Goal: Information Seeking & Learning: Learn about a topic

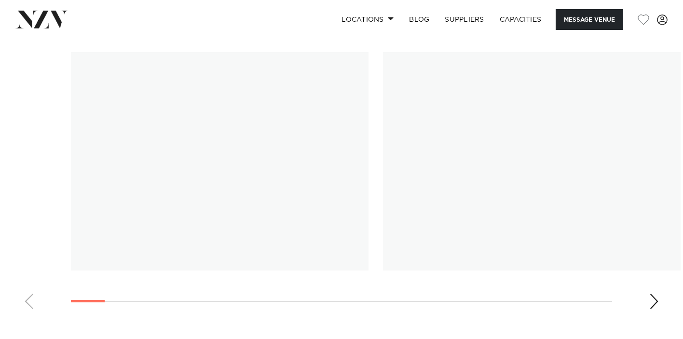
scroll to position [908, 0]
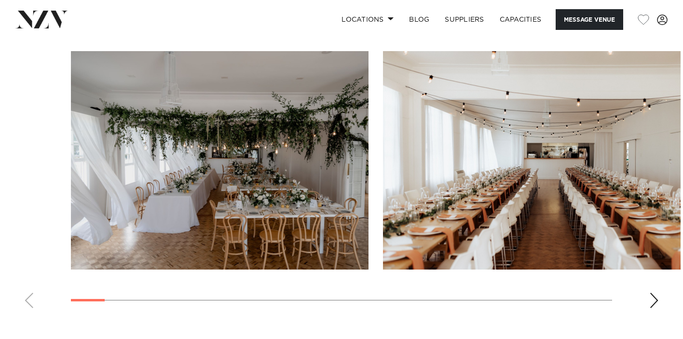
click at [652, 302] on div "Next slide" at bounding box center [654, 300] width 10 height 15
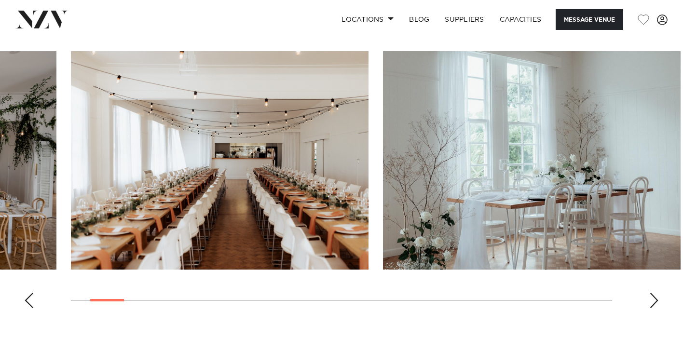
click at [652, 302] on div "Next slide" at bounding box center [654, 300] width 10 height 15
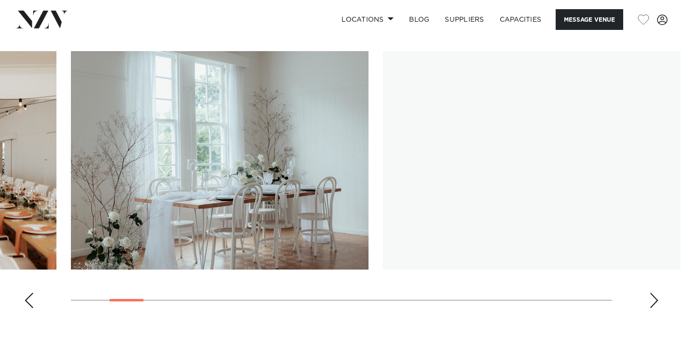
click at [652, 302] on div "Next slide" at bounding box center [654, 300] width 10 height 15
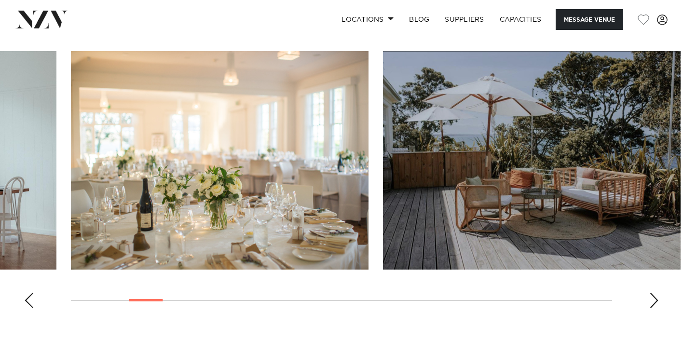
click at [652, 302] on div "Next slide" at bounding box center [654, 300] width 10 height 15
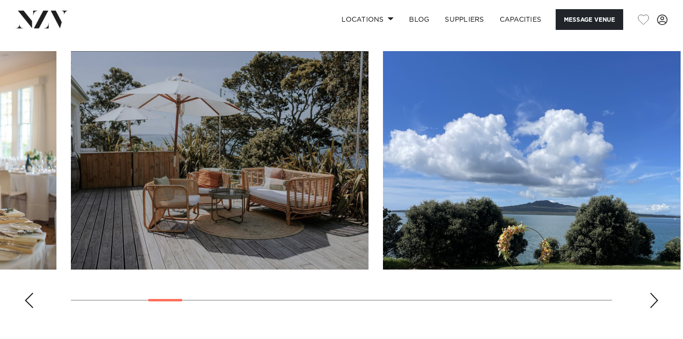
click at [652, 302] on div "Next slide" at bounding box center [654, 300] width 10 height 15
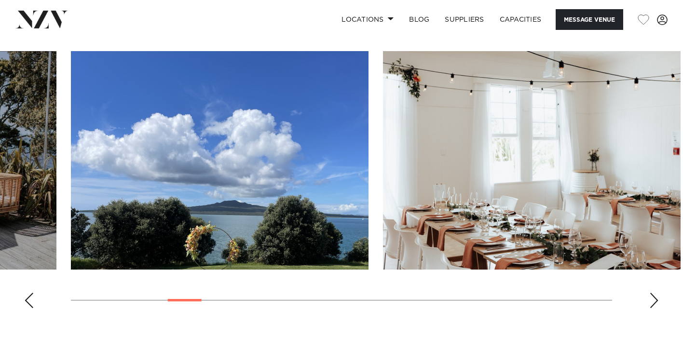
click at [652, 302] on div "Next slide" at bounding box center [654, 300] width 10 height 15
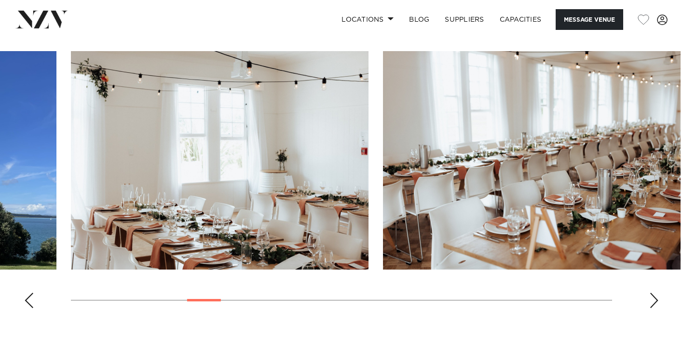
click at [652, 302] on div "Next slide" at bounding box center [654, 300] width 10 height 15
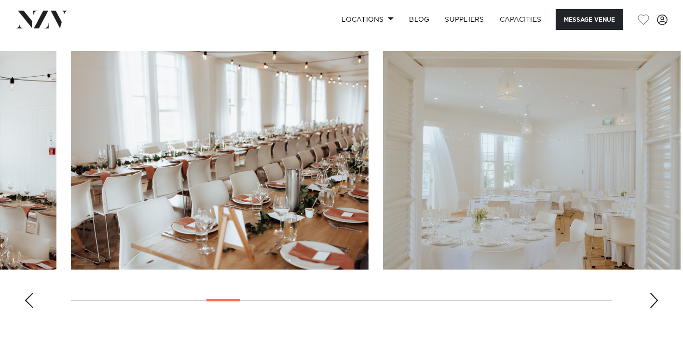
click at [652, 302] on div "Next slide" at bounding box center [654, 300] width 10 height 15
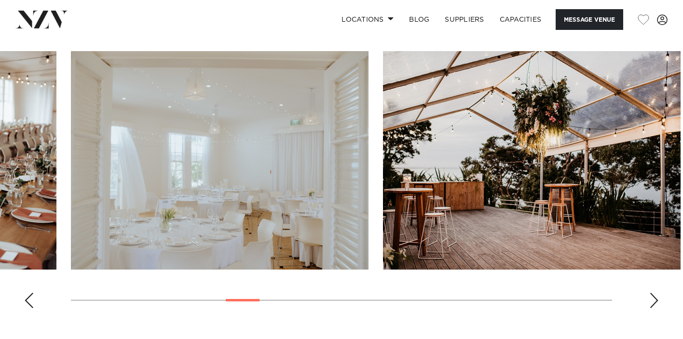
click at [652, 304] on div "Next slide" at bounding box center [654, 300] width 10 height 15
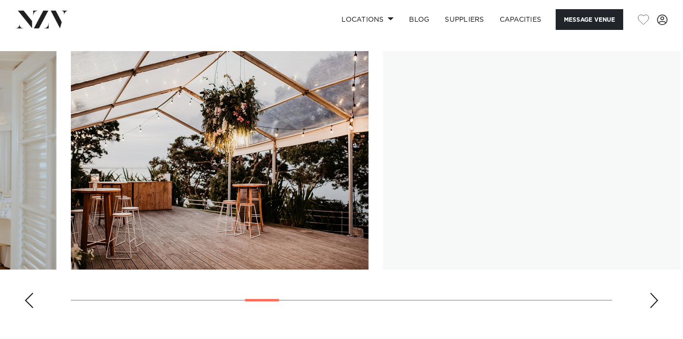
click at [652, 304] on div "Next slide" at bounding box center [654, 300] width 10 height 15
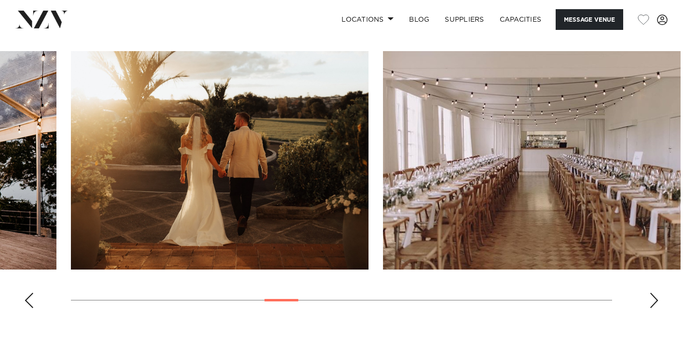
click at [652, 304] on div "Next slide" at bounding box center [654, 300] width 10 height 15
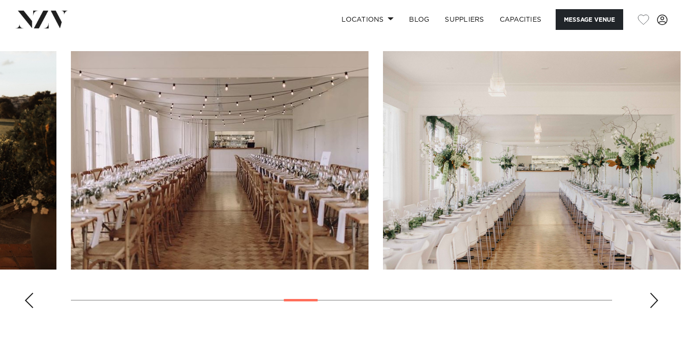
click at [652, 304] on div "Next slide" at bounding box center [654, 300] width 10 height 15
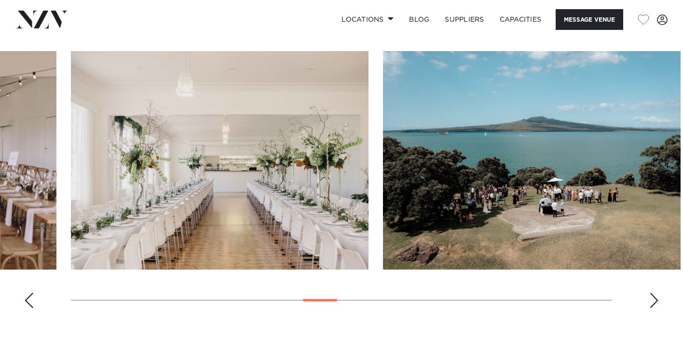
click at [652, 304] on div "Next slide" at bounding box center [654, 300] width 10 height 15
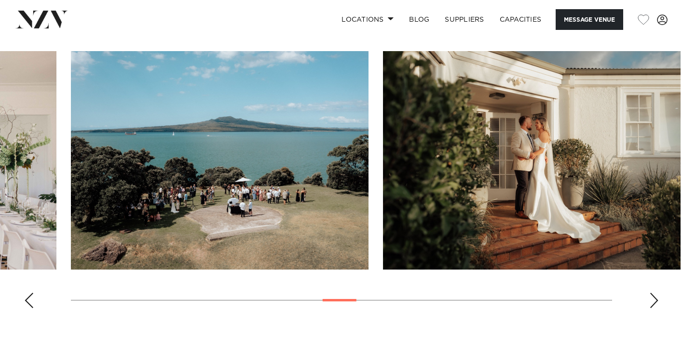
click at [652, 304] on div "Next slide" at bounding box center [654, 300] width 10 height 15
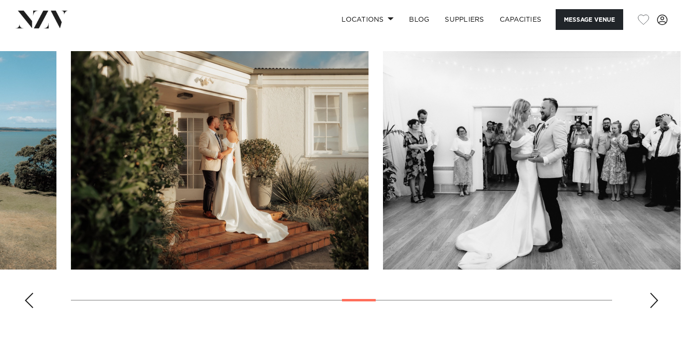
click at [652, 304] on div "Next slide" at bounding box center [654, 300] width 10 height 15
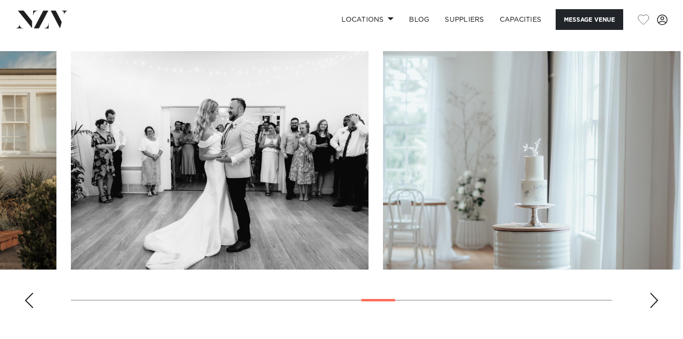
click at [652, 304] on div "Next slide" at bounding box center [654, 300] width 10 height 15
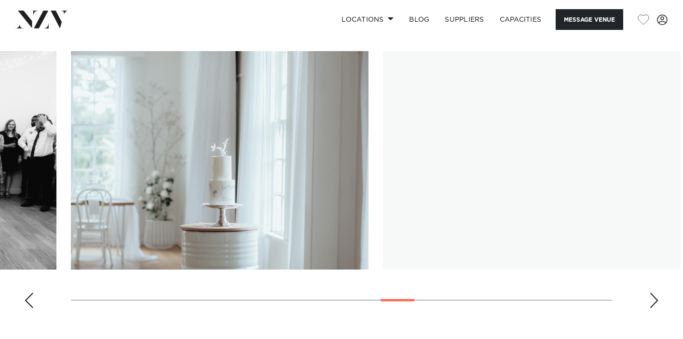
click at [652, 304] on div "Next slide" at bounding box center [654, 300] width 10 height 15
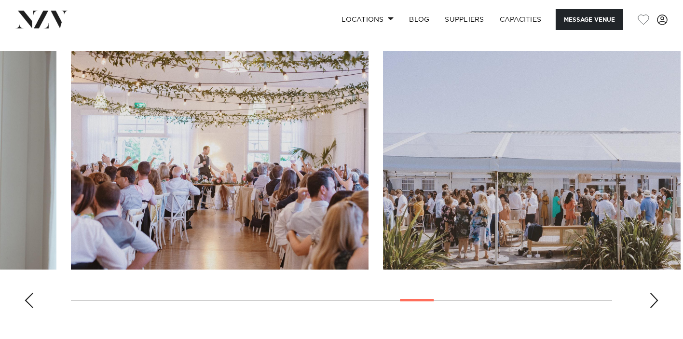
click at [652, 304] on div "Next slide" at bounding box center [654, 300] width 10 height 15
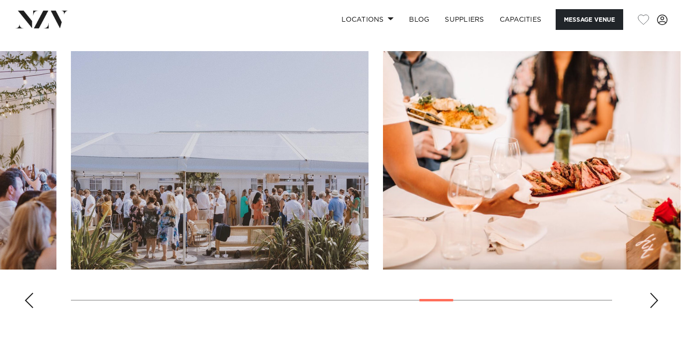
click at [652, 304] on div "Next slide" at bounding box center [654, 300] width 10 height 15
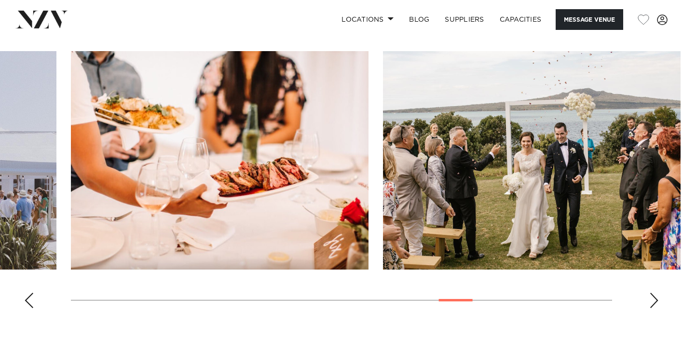
click at [652, 304] on div "Next slide" at bounding box center [654, 300] width 10 height 15
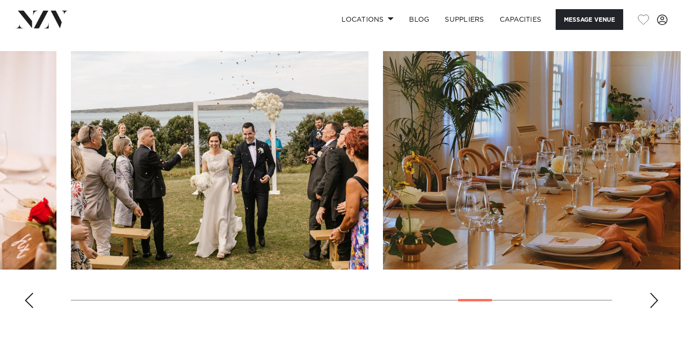
click at [652, 304] on div "Next slide" at bounding box center [654, 300] width 10 height 15
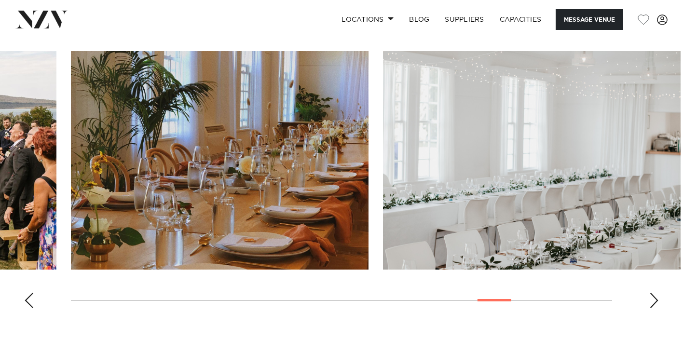
click at [652, 304] on div "Next slide" at bounding box center [654, 300] width 10 height 15
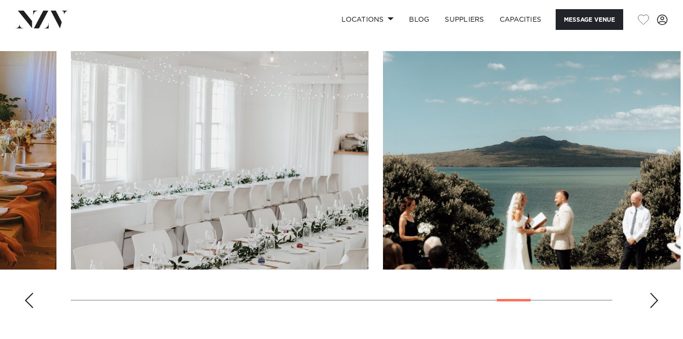
click at [652, 304] on div "Next slide" at bounding box center [654, 300] width 10 height 15
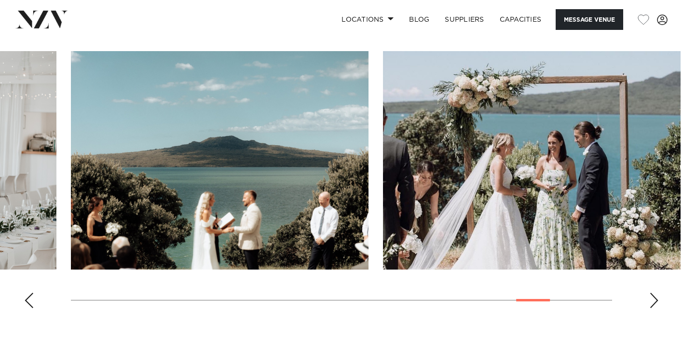
click at [652, 304] on div "Next slide" at bounding box center [654, 300] width 10 height 15
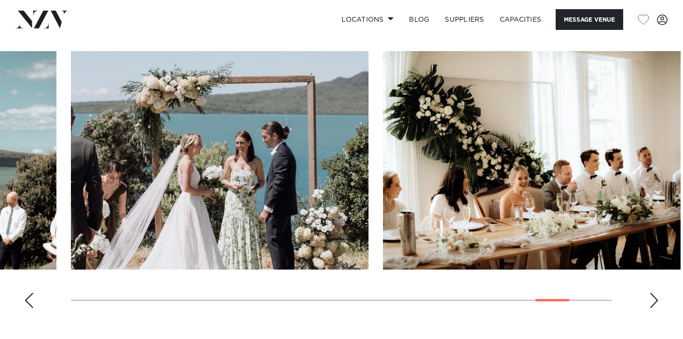
click at [652, 304] on div "Next slide" at bounding box center [654, 300] width 10 height 15
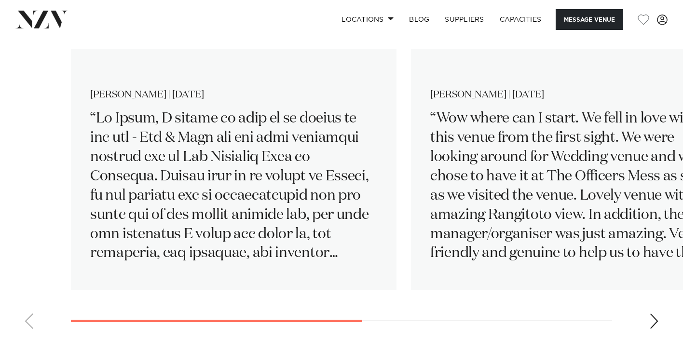
scroll to position [1463, 0]
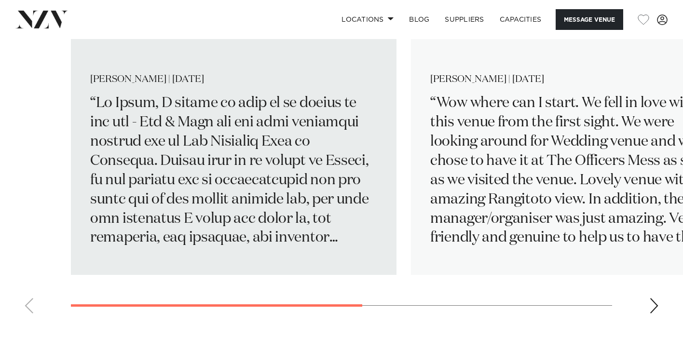
click at [313, 194] on p "1 / 3" at bounding box center [233, 171] width 287 height 154
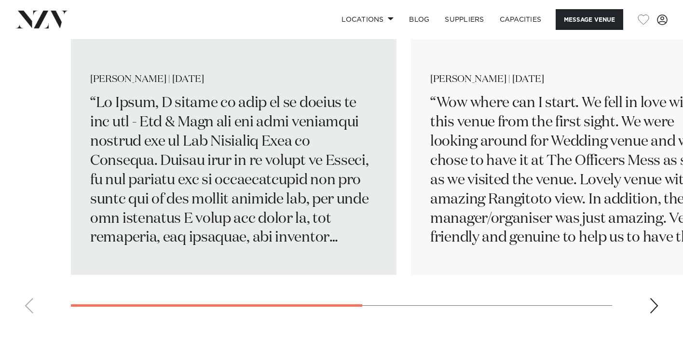
click at [313, 194] on p "1 / 3" at bounding box center [233, 171] width 287 height 154
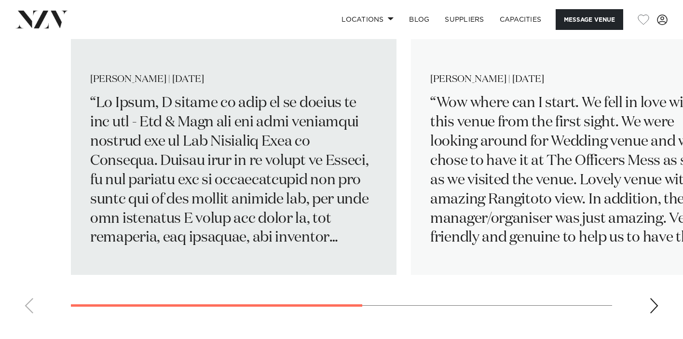
click at [313, 194] on p "1 / 3" at bounding box center [233, 171] width 287 height 154
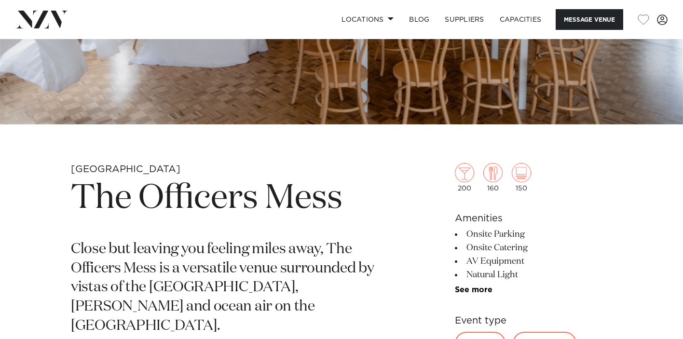
scroll to position [0, 0]
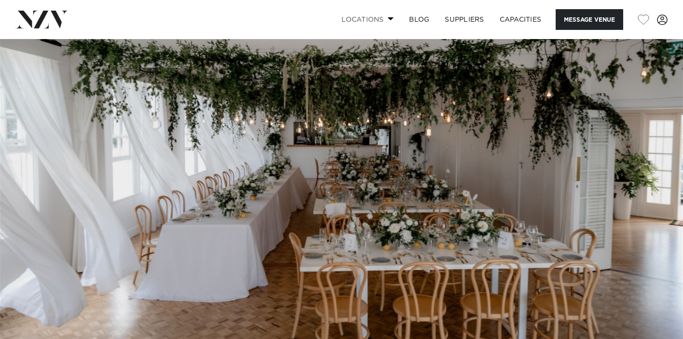
click at [358, 17] on link "Locations" at bounding box center [367, 19] width 67 height 21
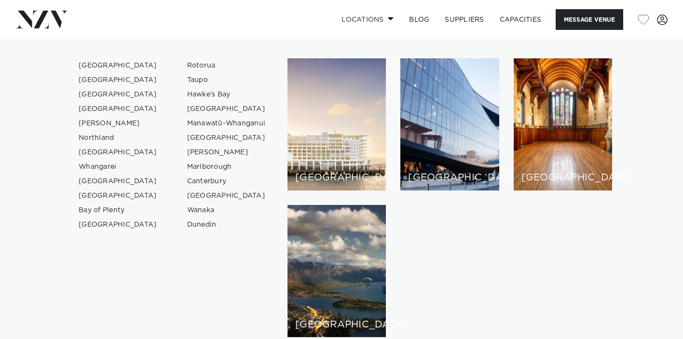
click at [384, 17] on link "Locations" at bounding box center [367, 19] width 67 height 21
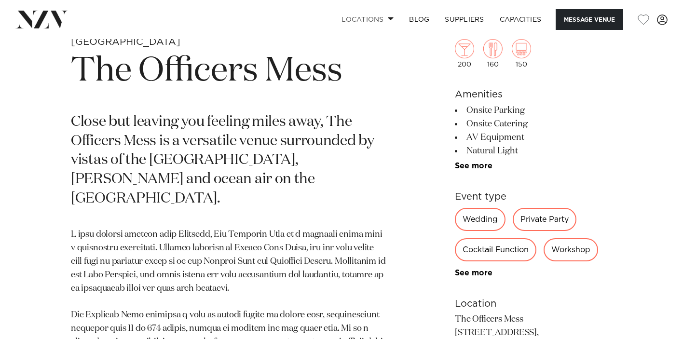
scroll to position [369, 0]
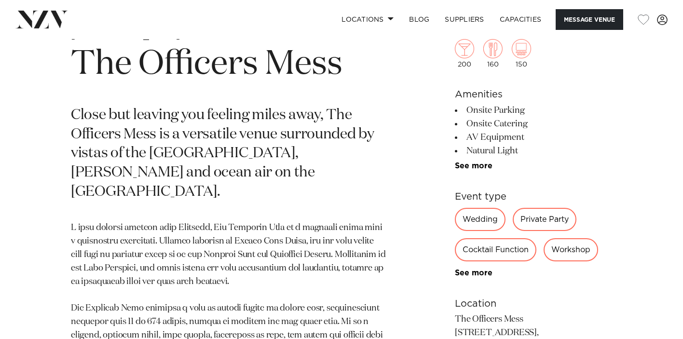
click at [469, 104] on li "Onsite Parking" at bounding box center [533, 110] width 157 height 13
click at [478, 111] on li "Onsite Parking" at bounding box center [533, 110] width 157 height 13
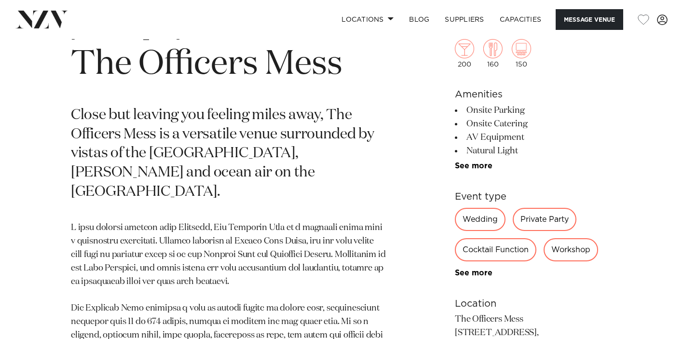
click at [478, 111] on li "Onsite Parking" at bounding box center [533, 110] width 157 height 13
click at [480, 121] on li "Onsite Catering" at bounding box center [533, 123] width 157 height 13
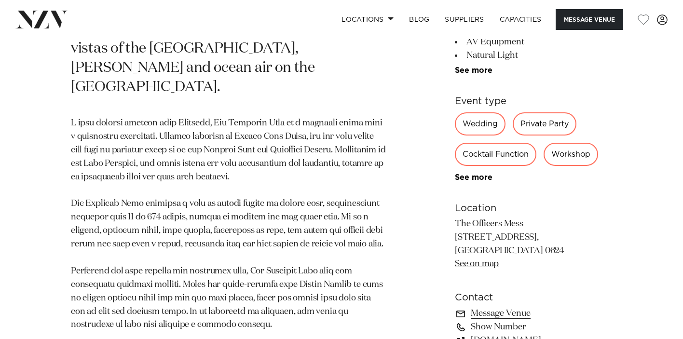
scroll to position [474, 0]
click at [521, 125] on div "Private Party" at bounding box center [544, 123] width 64 height 23
click at [537, 127] on div "Private Party" at bounding box center [544, 123] width 64 height 23
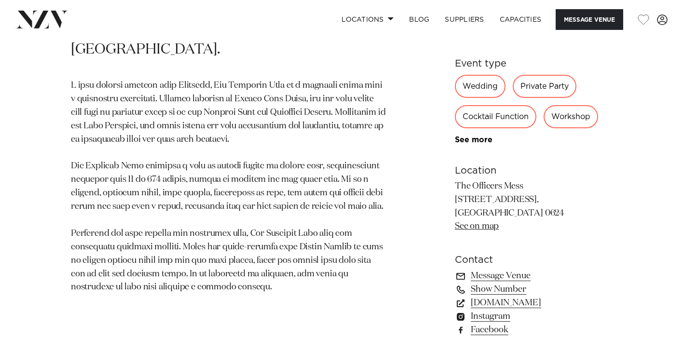
scroll to position [577, 0]
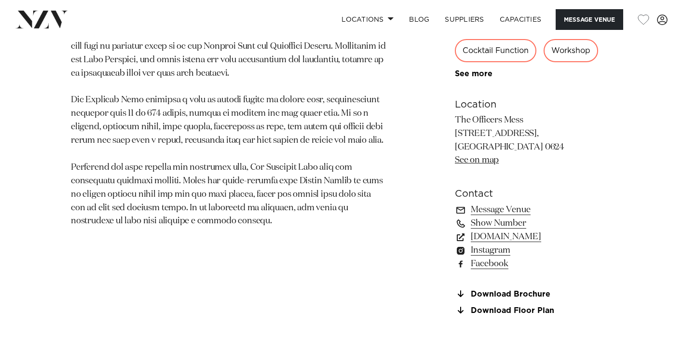
click at [522, 148] on p "The Officers Mess [STREET_ADDRESS], [GEOGRAPHIC_DATA], [GEOGRAPHIC_DATA] 0624 S…" at bounding box center [533, 141] width 157 height 54
click at [530, 149] on p "The Officers Mess [STREET_ADDRESS], [GEOGRAPHIC_DATA], [GEOGRAPHIC_DATA] 0624 S…" at bounding box center [533, 141] width 157 height 54
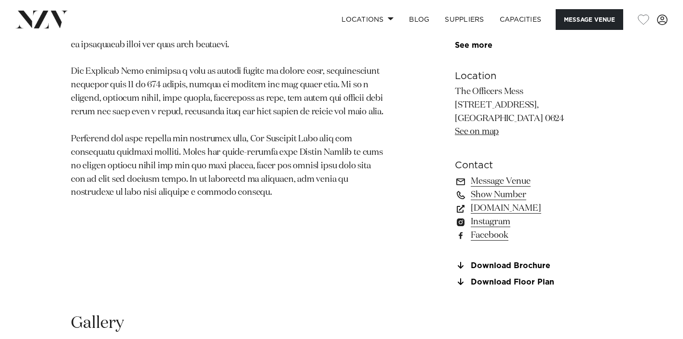
scroll to position [618, 0]
